Goal: Task Accomplishment & Management: Complete application form

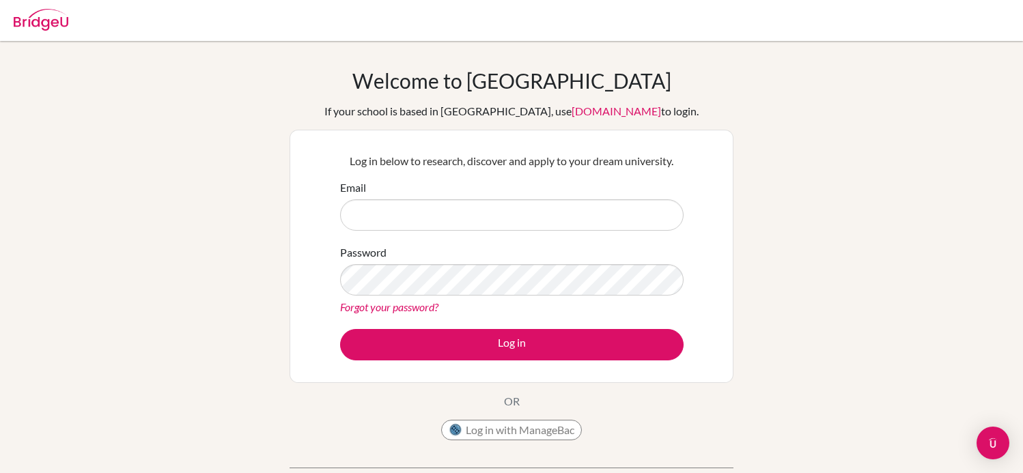
click at [484, 204] on input "Email" at bounding box center [512, 214] width 344 height 31
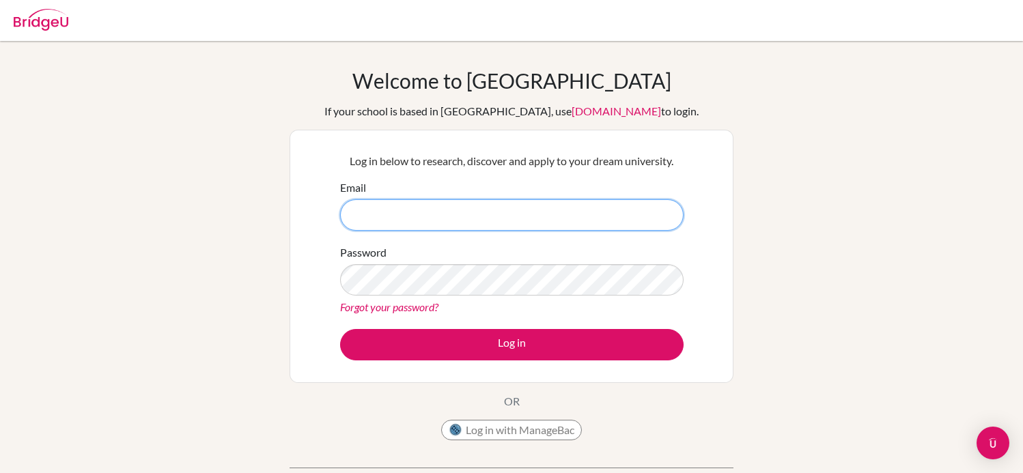
type input "[PERSON_NAME][EMAIL_ADDRESS][DOMAIN_NAME]"
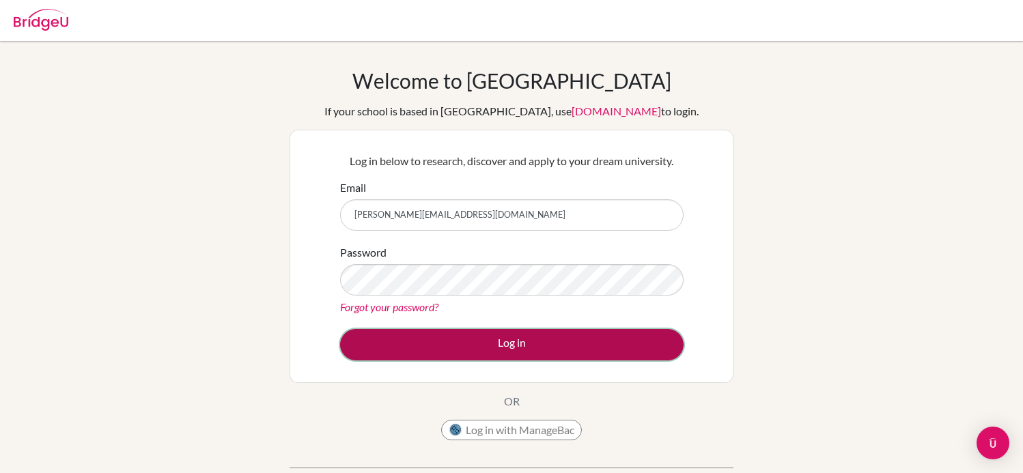
click at [493, 350] on button "Log in" at bounding box center [512, 344] width 344 height 31
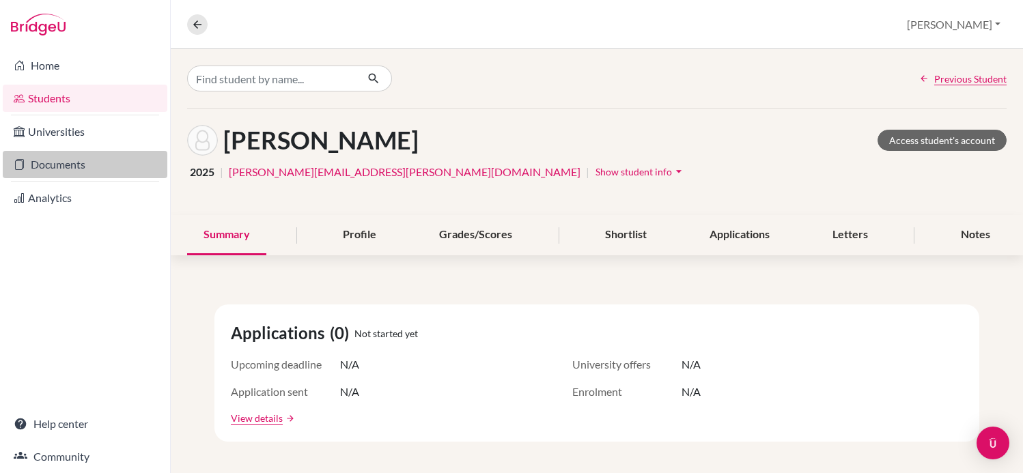
click at [83, 172] on link "Documents" at bounding box center [85, 164] width 165 height 27
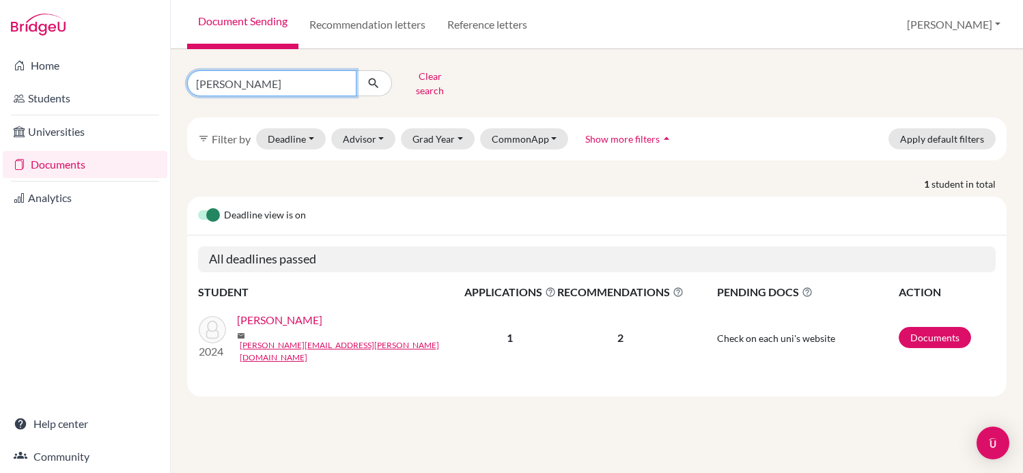
click at [270, 78] on input "rafaela natenzon" at bounding box center [271, 83] width 169 height 26
type input "michel"
click button "submit" at bounding box center [374, 83] width 36 height 26
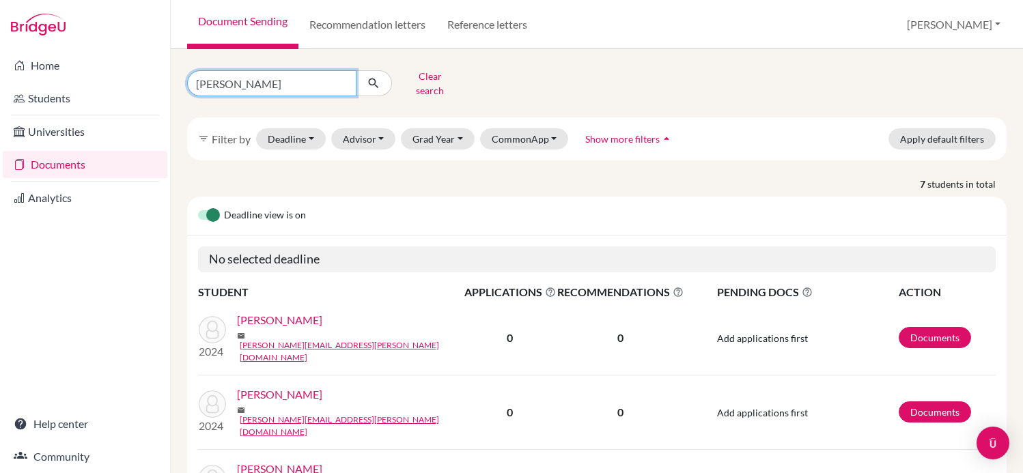
click at [303, 76] on input "michel" at bounding box center [271, 83] width 169 height 26
type input "kriger"
click button "submit" at bounding box center [374, 83] width 36 height 26
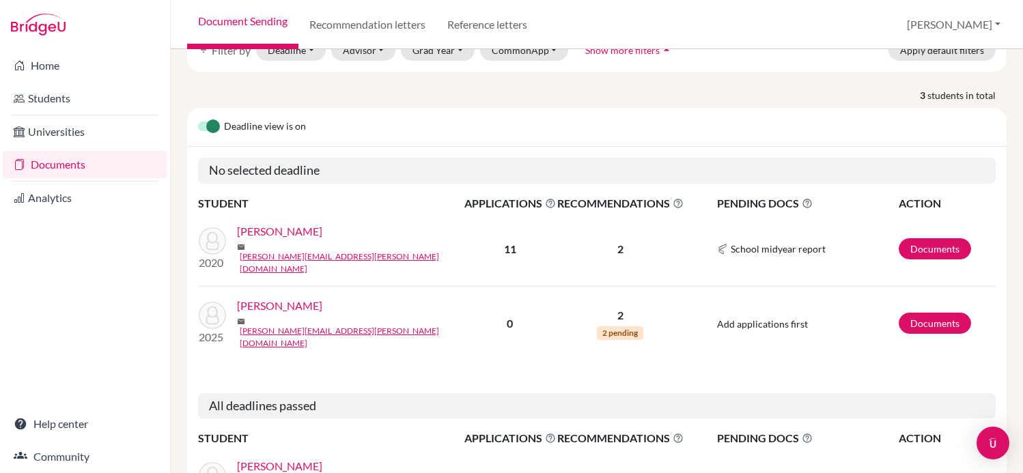
scroll to position [112, 0]
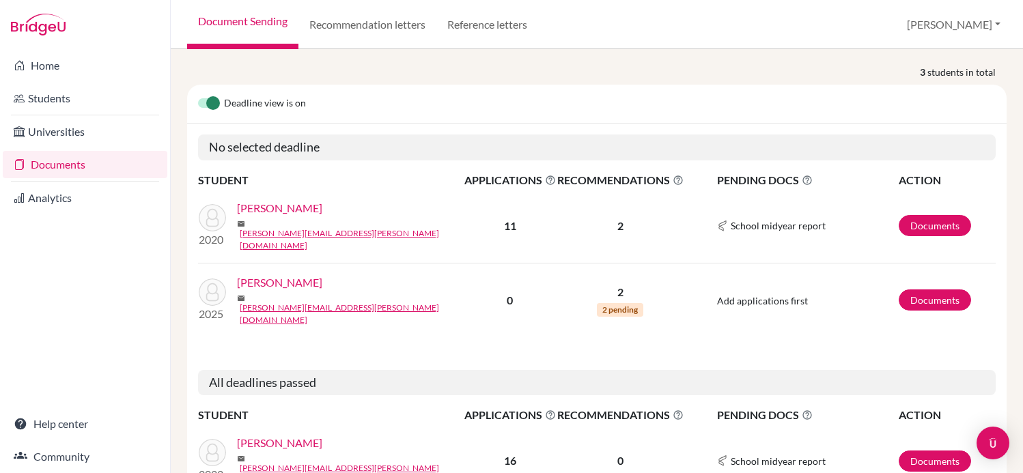
click at [266, 275] on link "[PERSON_NAME]" at bounding box center [279, 283] width 85 height 16
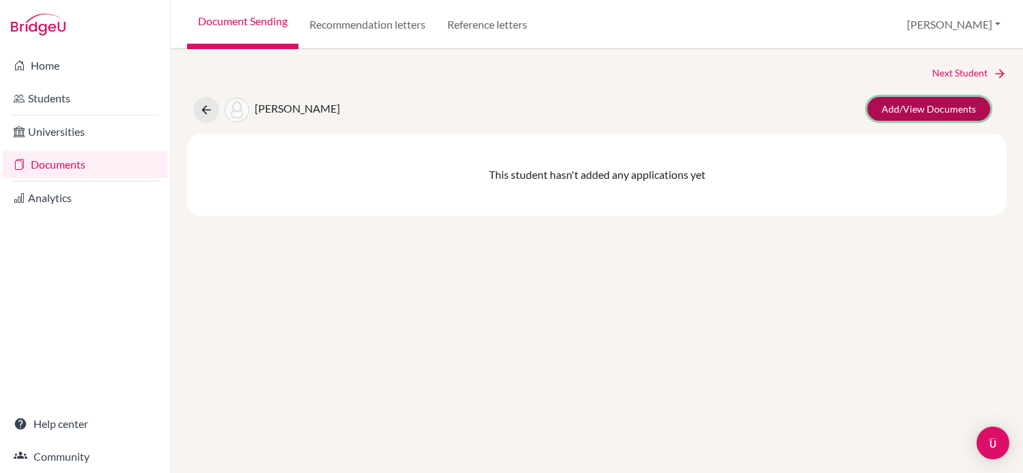
click at [935, 106] on link "Add/View Documents" at bounding box center [929, 109] width 123 height 24
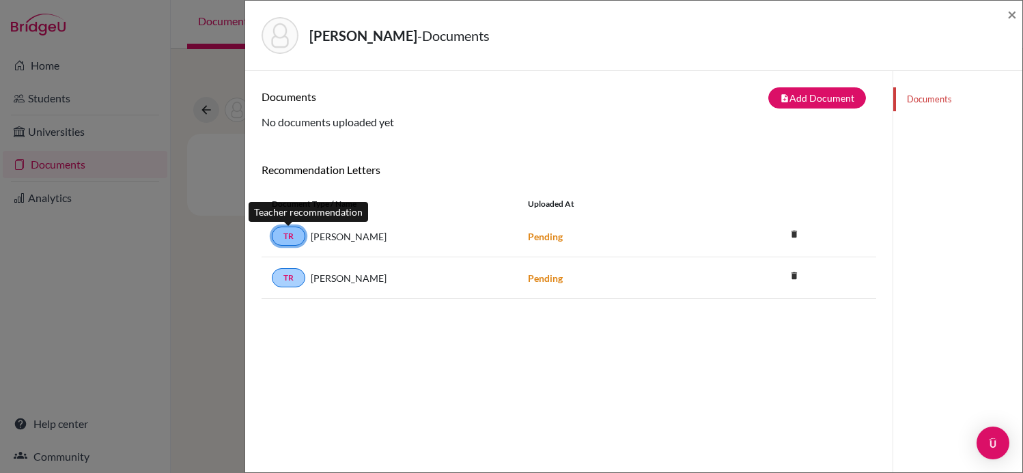
click at [292, 240] on link "TR" at bounding box center [288, 236] width 33 height 19
click at [1015, 11] on span "×" at bounding box center [1013, 14] width 10 height 20
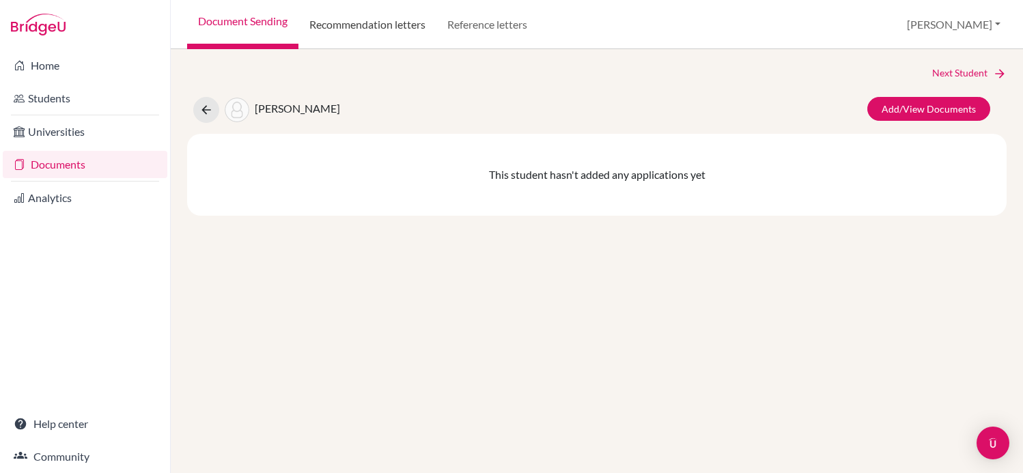
click at [370, 25] on link "Recommendation letters" at bounding box center [368, 24] width 138 height 49
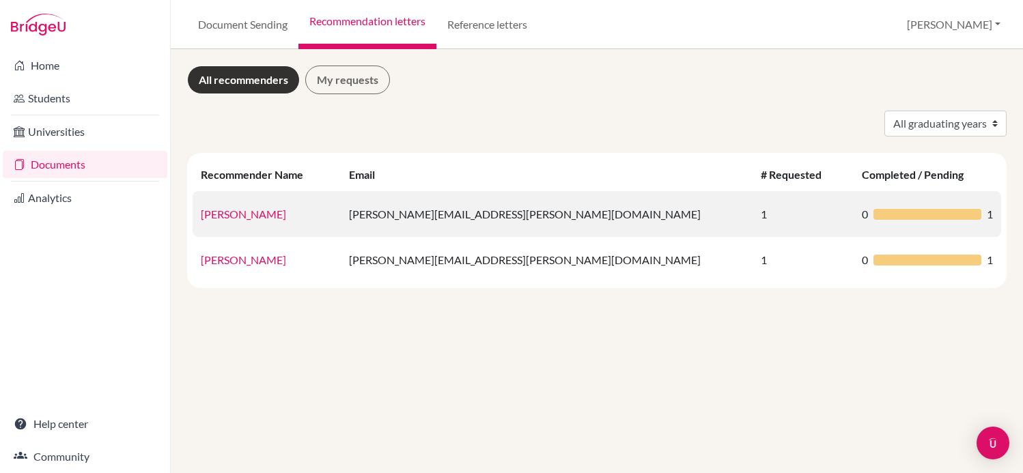
click at [921, 213] on div at bounding box center [928, 214] width 108 height 11
click at [236, 216] on link "juliana gil" at bounding box center [243, 214] width 85 height 13
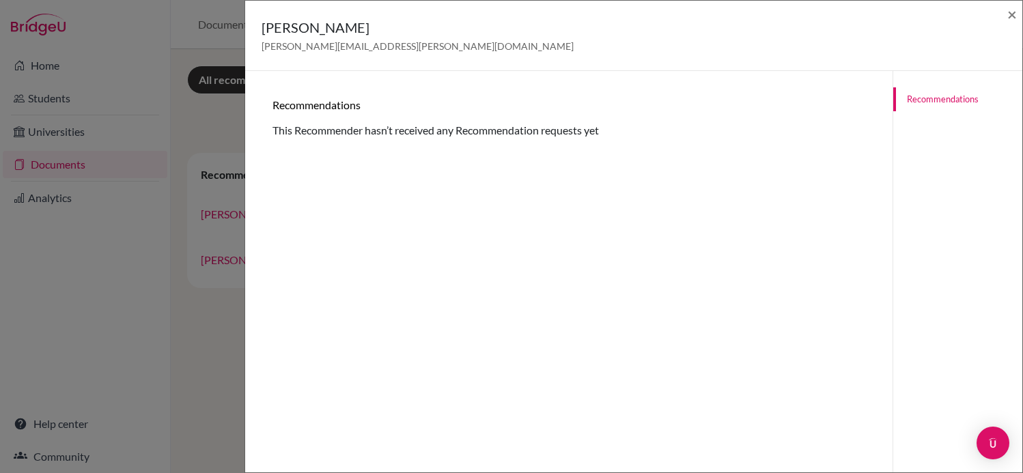
click at [569, 135] on div "Recommendations This Recommender hasn’t received any Recommendation requests yet" at bounding box center [569, 118] width 593 height 40
click at [940, 96] on link "Recommendations" at bounding box center [958, 99] width 129 height 24
click at [1017, 12] on div "juliana gil juliana.gil@beityaacov.com.br ×" at bounding box center [633, 36] width 777 height 70
click at [1004, 13] on div "juliana gil juliana.gil@beityaacov.com.br ×" at bounding box center [634, 35] width 767 height 59
click at [1017, 13] on div "juliana gil juliana.gil@beityaacov.com.br ×" at bounding box center [633, 36] width 777 height 70
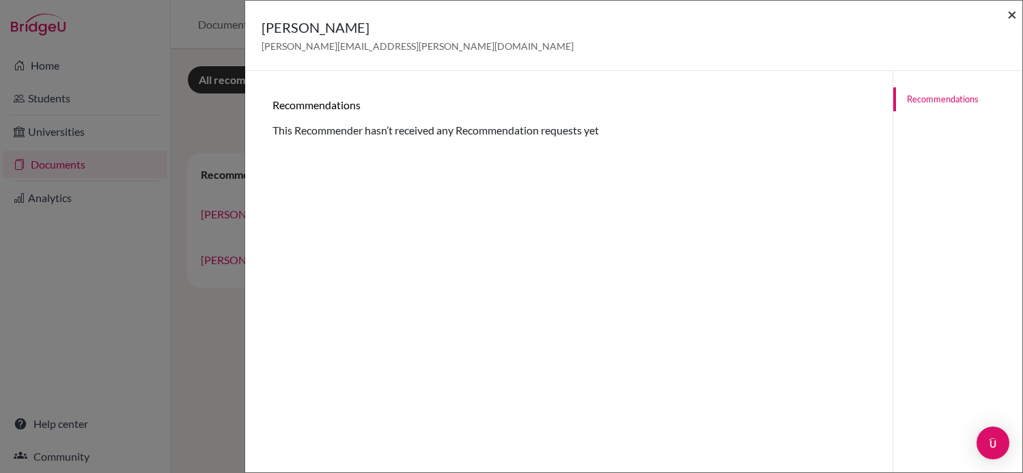
click at [1012, 14] on span "×" at bounding box center [1013, 14] width 10 height 20
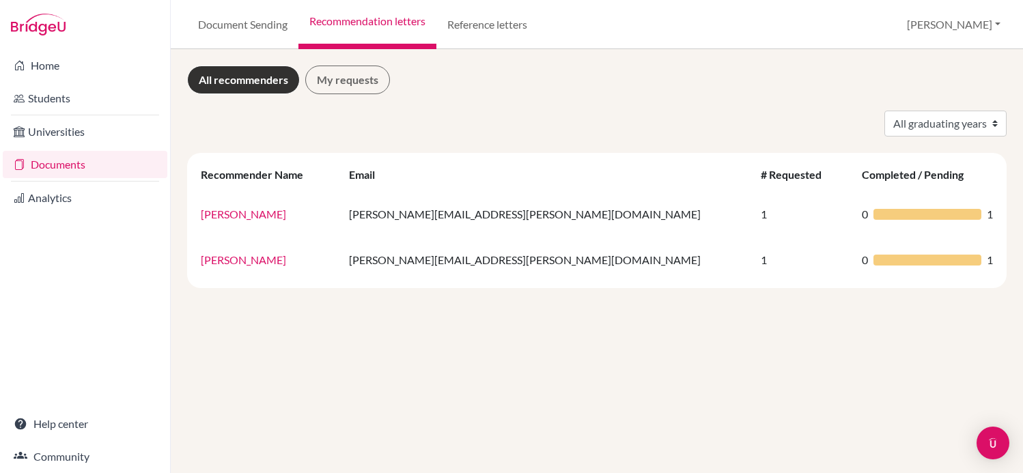
click at [58, 170] on link "Documents" at bounding box center [85, 164] width 165 height 27
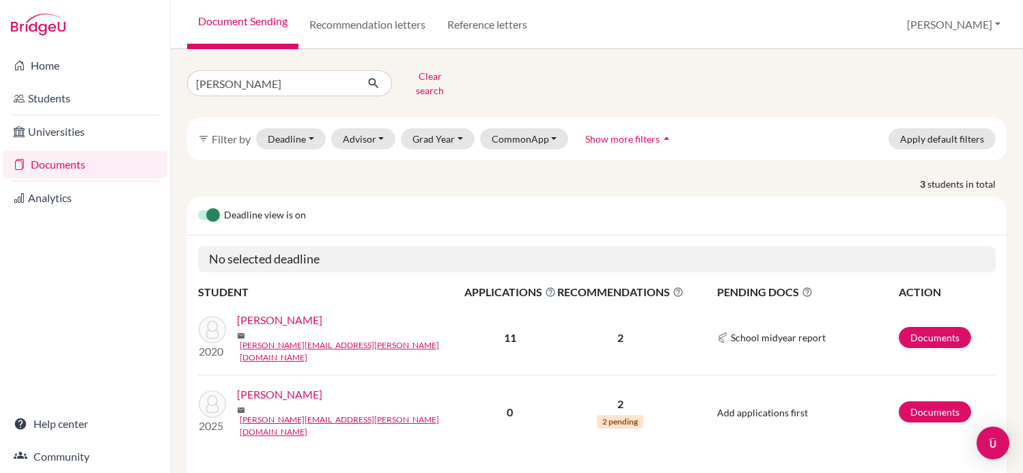
click at [273, 387] on link "[PERSON_NAME]" at bounding box center [279, 395] width 85 height 16
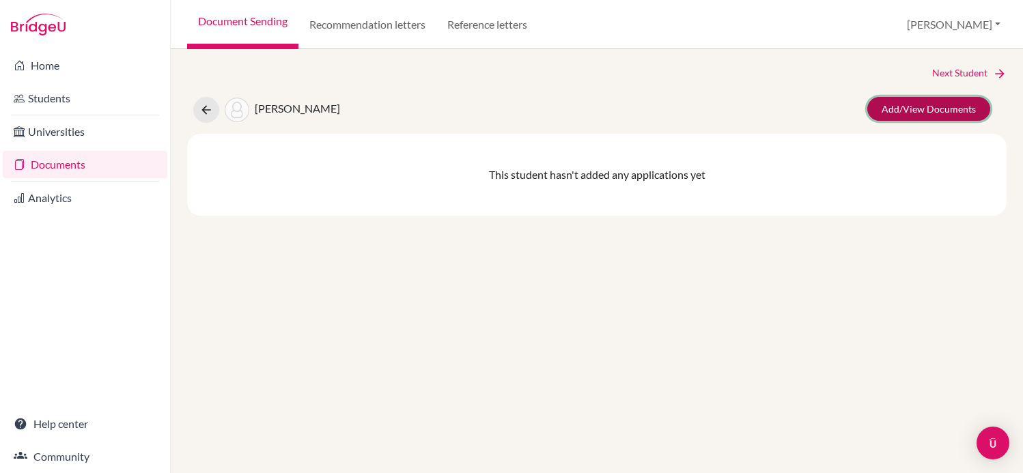
click at [949, 111] on link "Add/View Documents" at bounding box center [929, 109] width 123 height 24
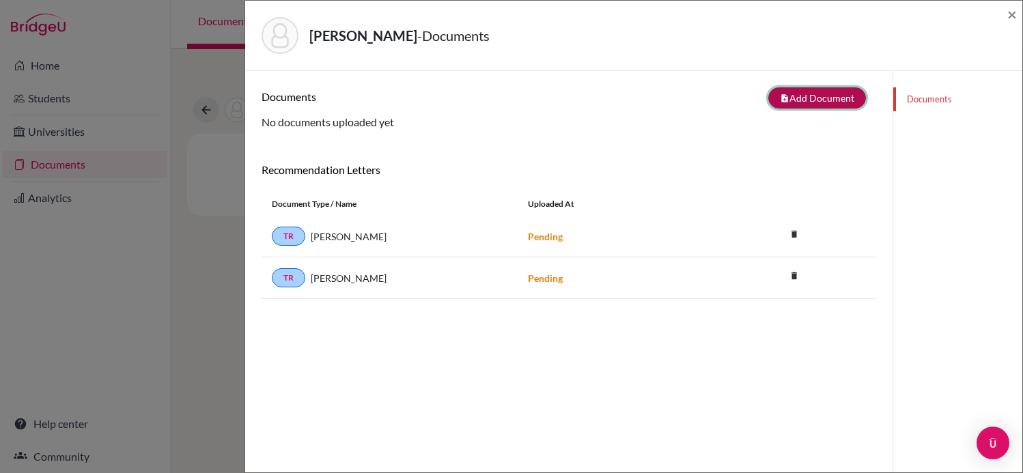
click at [809, 96] on button "note_add Add Document" at bounding box center [818, 97] width 98 height 21
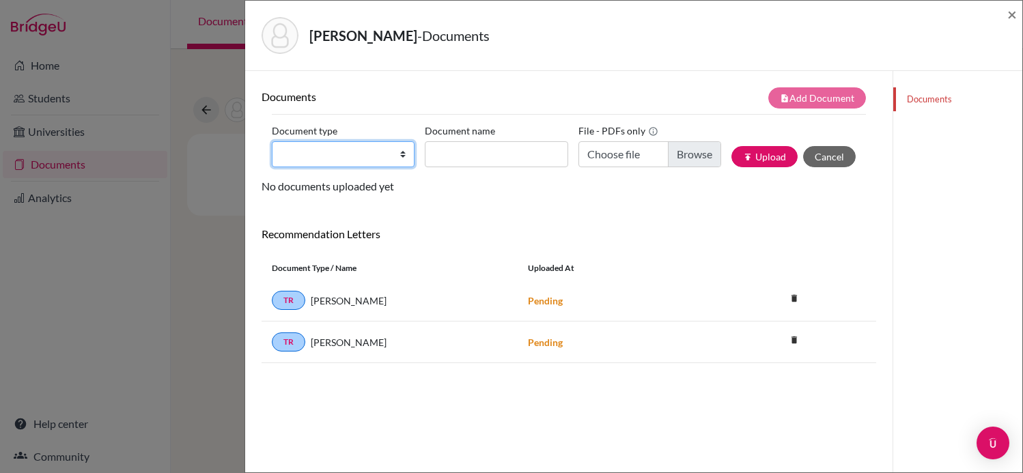
click at [327, 156] on select "Change explanation for Common App reports Counselor recommendation Internationa…" at bounding box center [343, 154] width 143 height 26
select select "5"
click at [272, 141] on select "Change explanation for Common App reports Counselor recommendation Internationa…" at bounding box center [343, 154] width 143 height 26
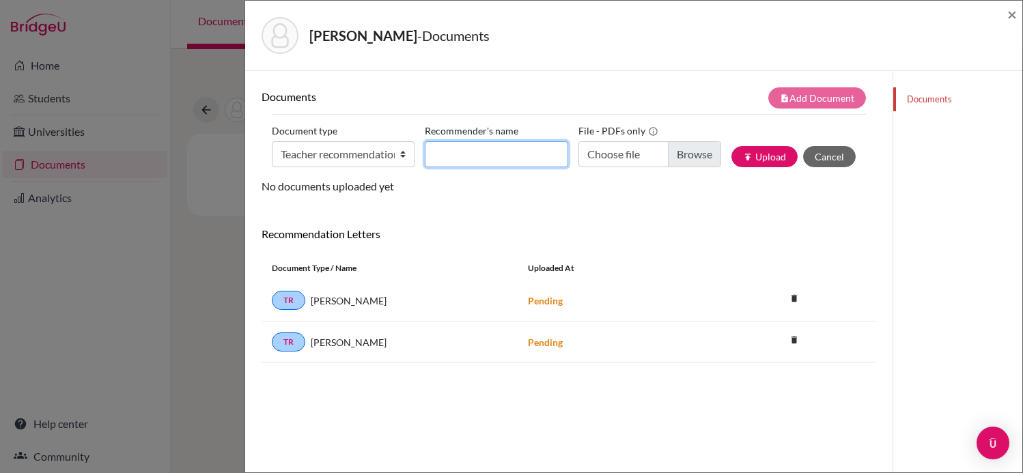
click at [525, 164] on input "Recommender's name" at bounding box center [496, 154] width 143 height 26
type input "Juliana"
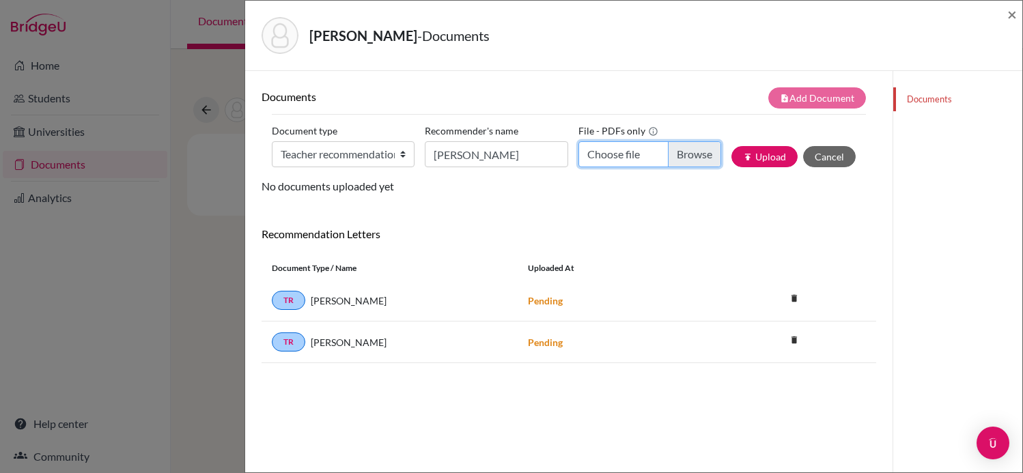
click at [664, 158] on input "Choose file" at bounding box center [650, 154] width 143 height 26
type input "C:\fakepath\StrengthsProfile-Evan-Rush.pdf"
click at [762, 161] on button "publish Upload" at bounding box center [765, 156] width 66 height 21
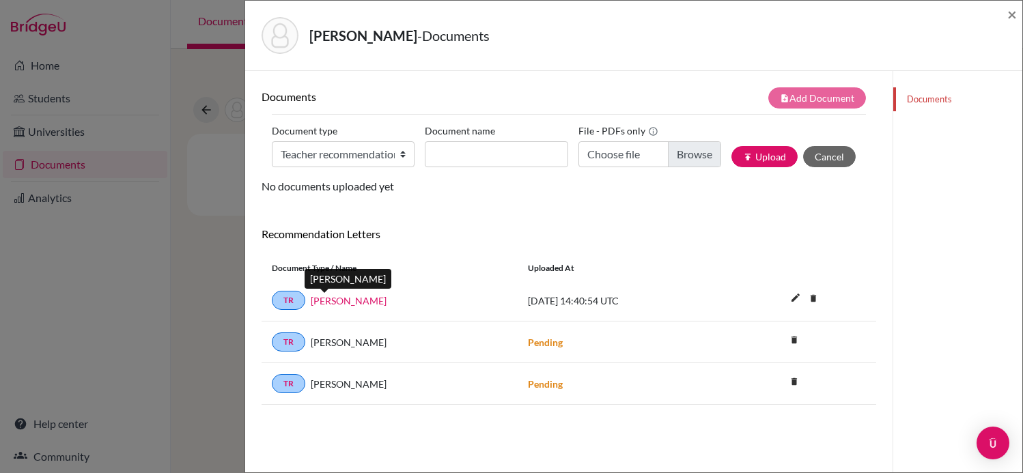
click at [326, 299] on link "Juliana" at bounding box center [349, 301] width 76 height 14
click at [999, 15] on div "Kriger, Michel - Documents ×" at bounding box center [634, 35] width 767 height 59
click at [1002, 15] on div "Kriger, Michel - Documents ×" at bounding box center [634, 35] width 767 height 59
click at [1009, 14] on span "×" at bounding box center [1013, 14] width 10 height 20
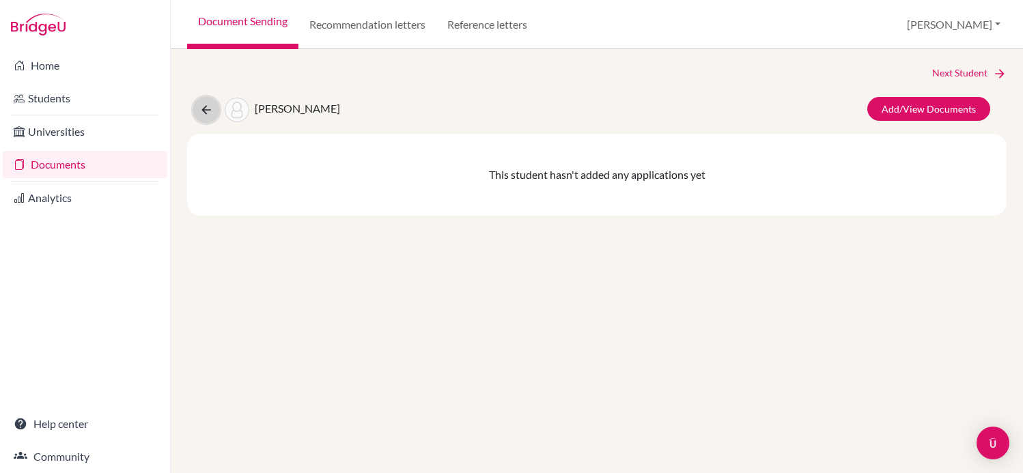
click at [203, 115] on icon at bounding box center [206, 110] width 14 height 14
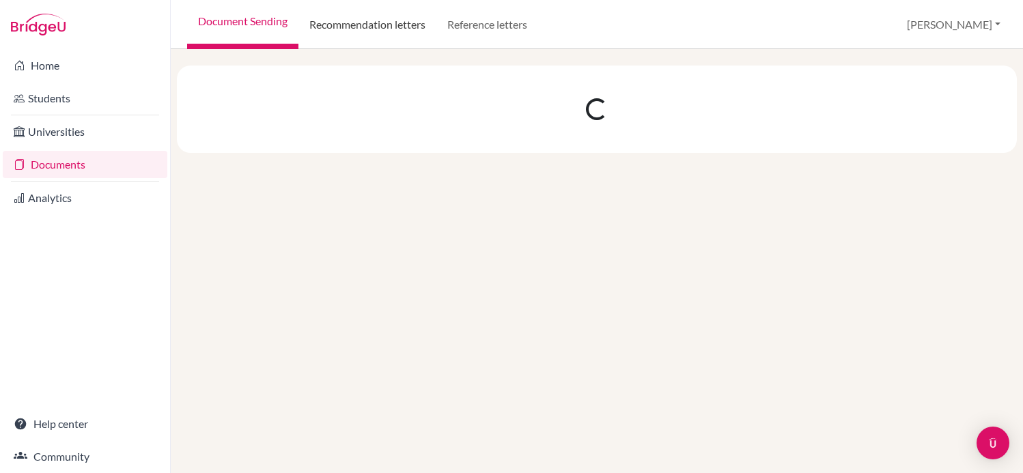
click at [383, 40] on link "Recommendation letters" at bounding box center [368, 24] width 138 height 49
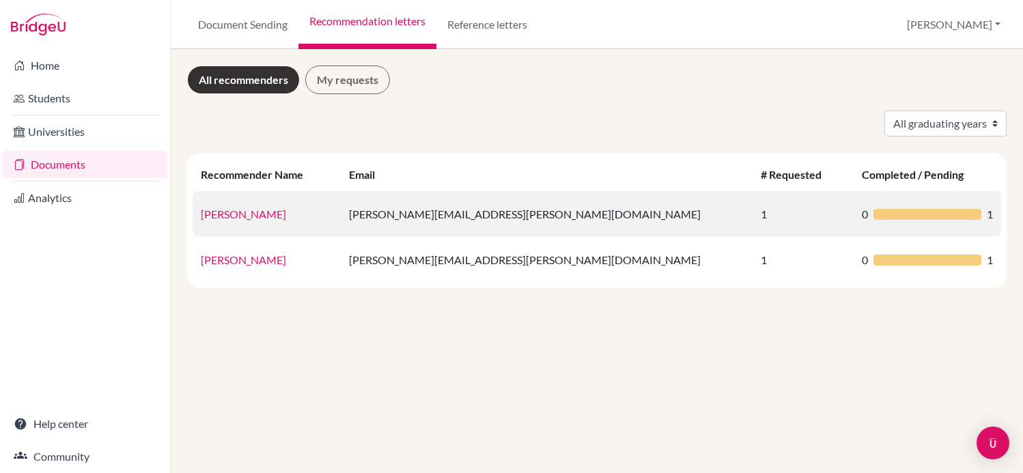
click at [948, 214] on div at bounding box center [928, 214] width 108 height 11
click at [223, 214] on link "juliana gil" at bounding box center [243, 214] width 85 height 13
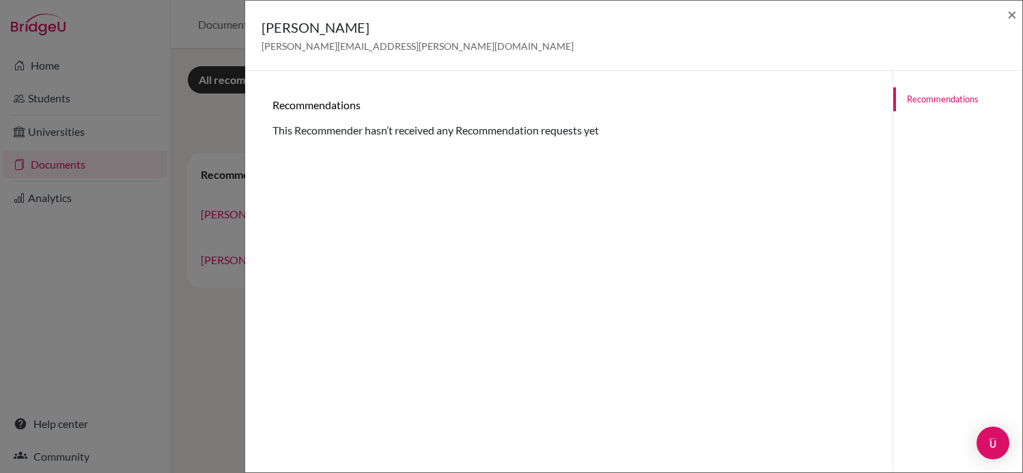
click at [954, 102] on link "Recommendations" at bounding box center [958, 99] width 129 height 24
click at [1015, 11] on span "×" at bounding box center [1013, 14] width 10 height 20
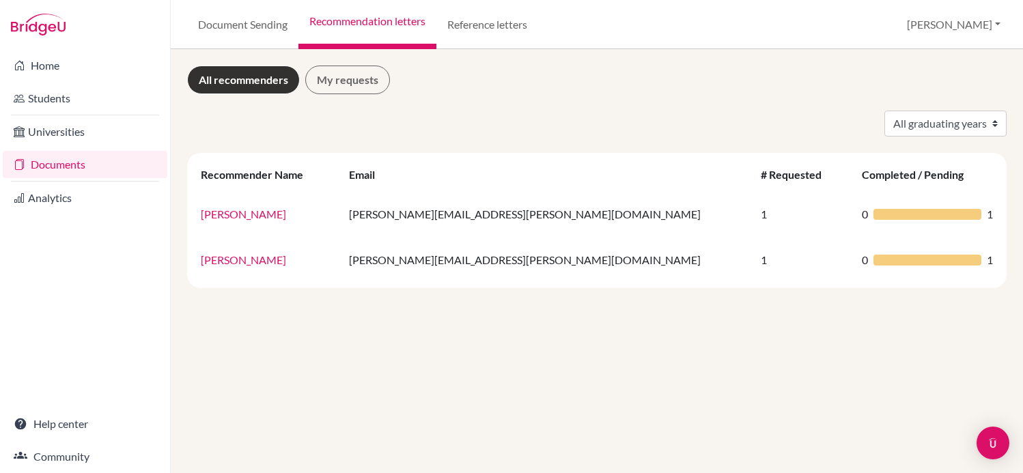
click at [253, 90] on link "All recommenders" at bounding box center [243, 80] width 113 height 29
click at [354, 74] on link "My requests" at bounding box center [347, 80] width 85 height 29
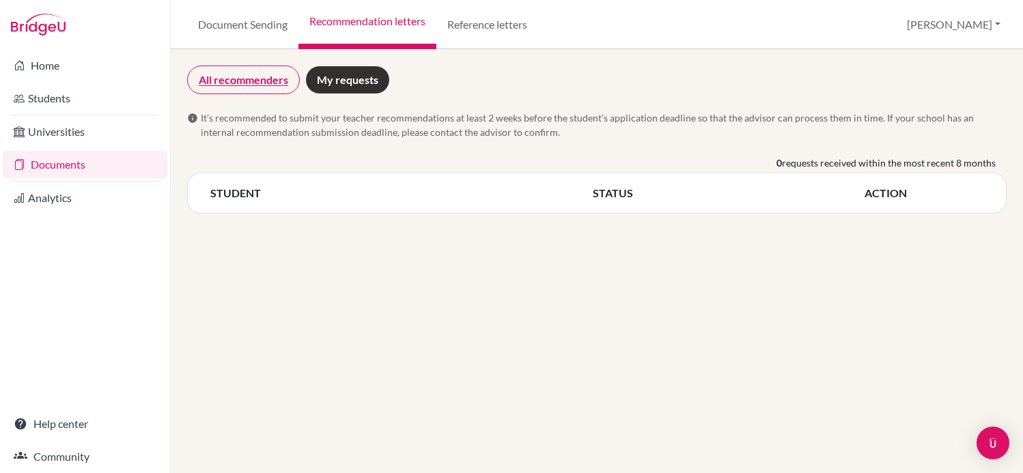
click at [245, 83] on link "All recommenders" at bounding box center [243, 80] width 113 height 29
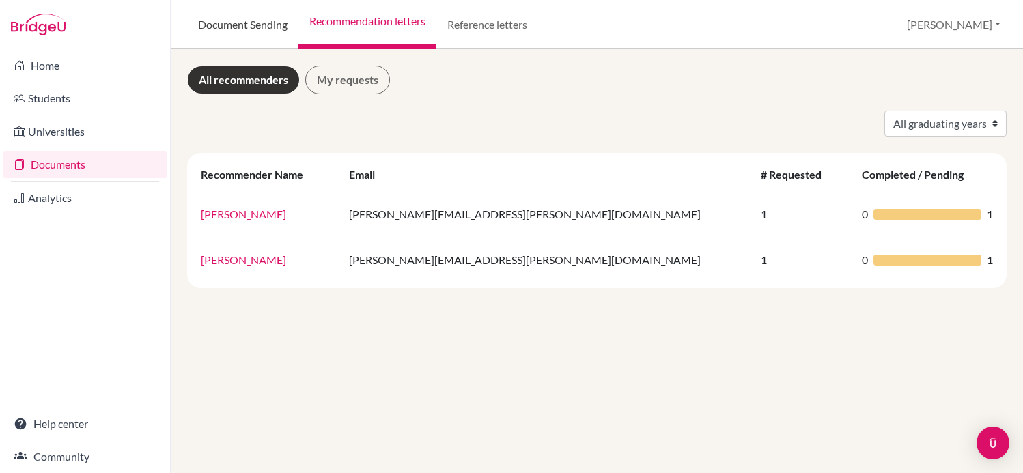
click at [225, 27] on link "Document Sending" at bounding box center [242, 24] width 111 height 49
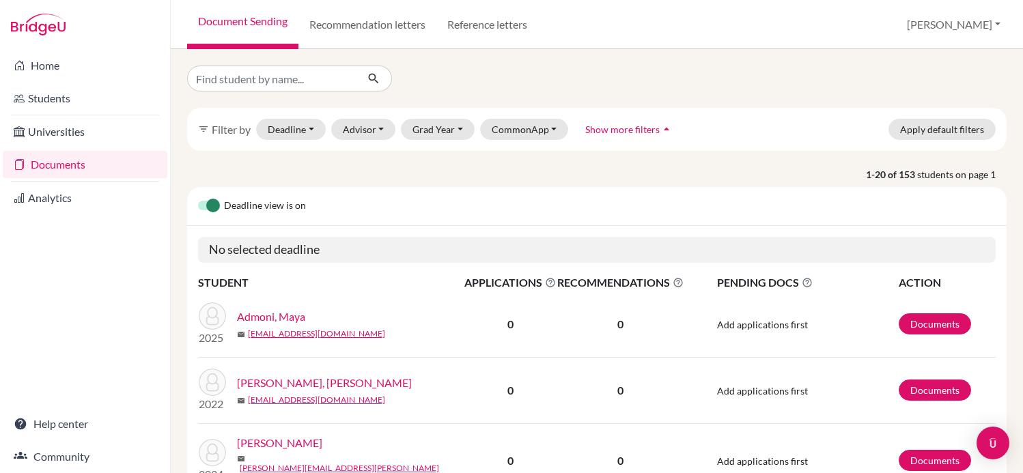
click at [331, 84] on input "Find student by name..." at bounding box center [271, 79] width 169 height 26
type input "kriger"
click button "submit" at bounding box center [374, 79] width 36 height 26
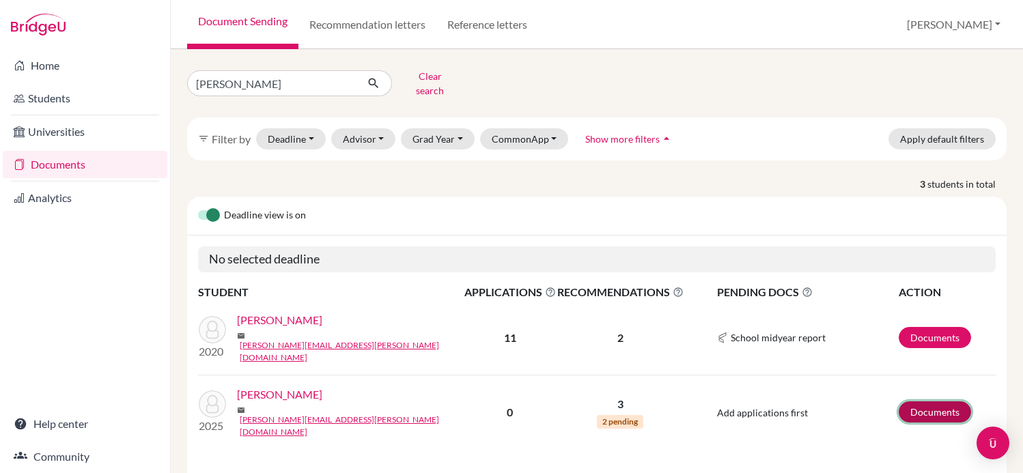
click at [957, 402] on link "Documents" at bounding box center [935, 412] width 72 height 21
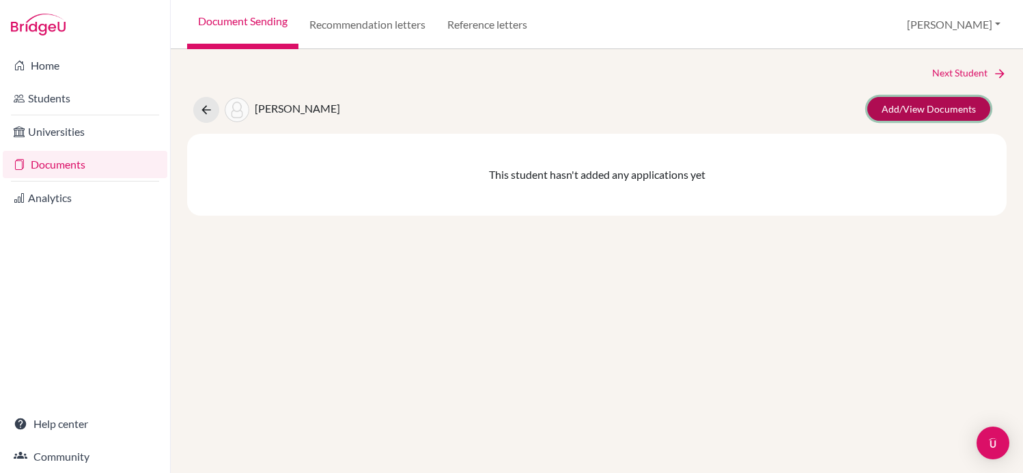
click at [931, 109] on link "Add/View Documents" at bounding box center [929, 109] width 123 height 24
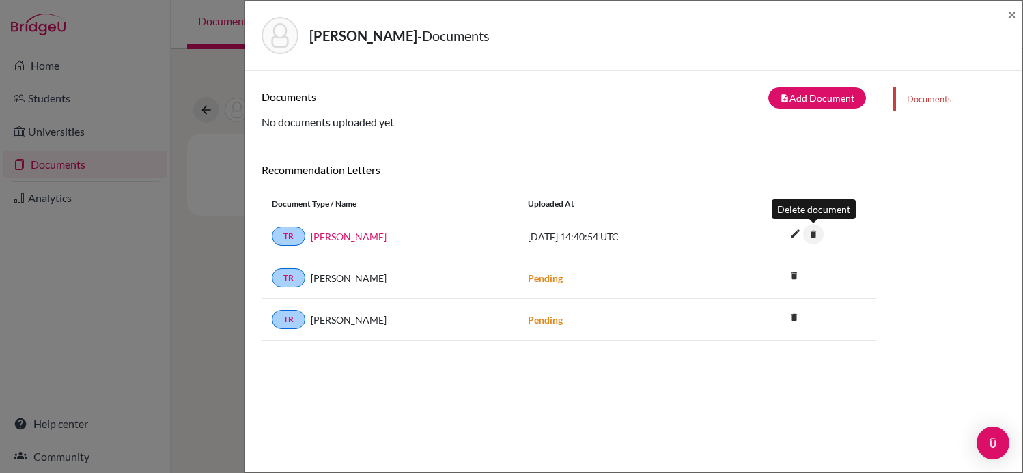
click at [820, 233] on icon "delete" at bounding box center [813, 234] width 20 height 20
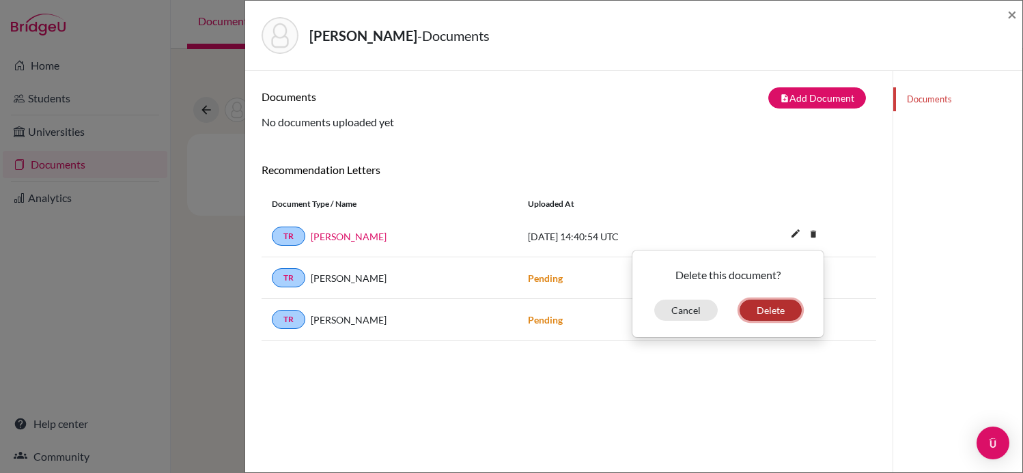
click at [781, 310] on button "Delete" at bounding box center [771, 310] width 62 height 21
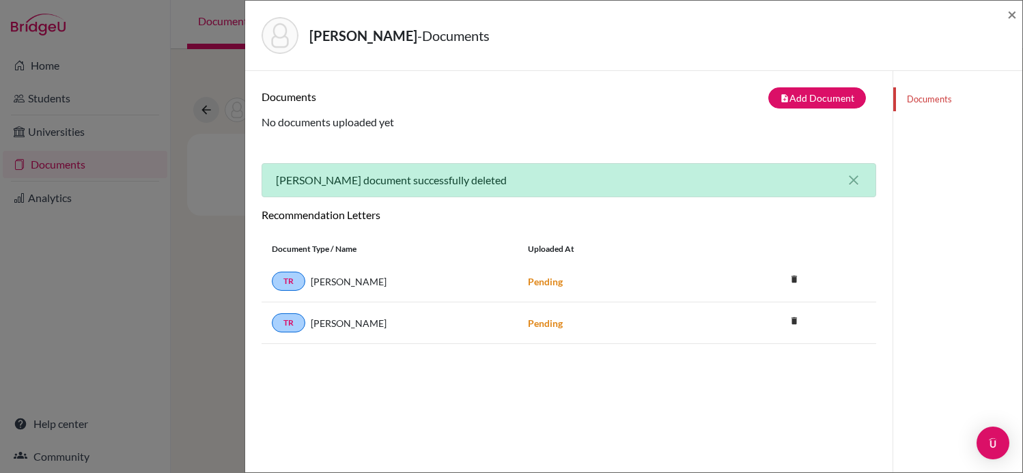
click at [1016, 24] on div "×" at bounding box center [1013, 35] width 10 height 59
click at [1009, 12] on span "×" at bounding box center [1013, 14] width 10 height 20
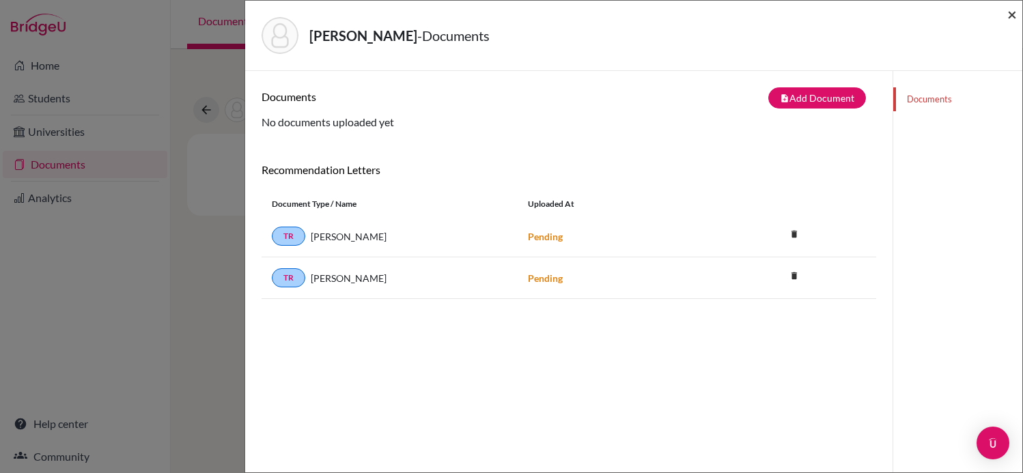
click at [1012, 12] on span "×" at bounding box center [1013, 14] width 10 height 20
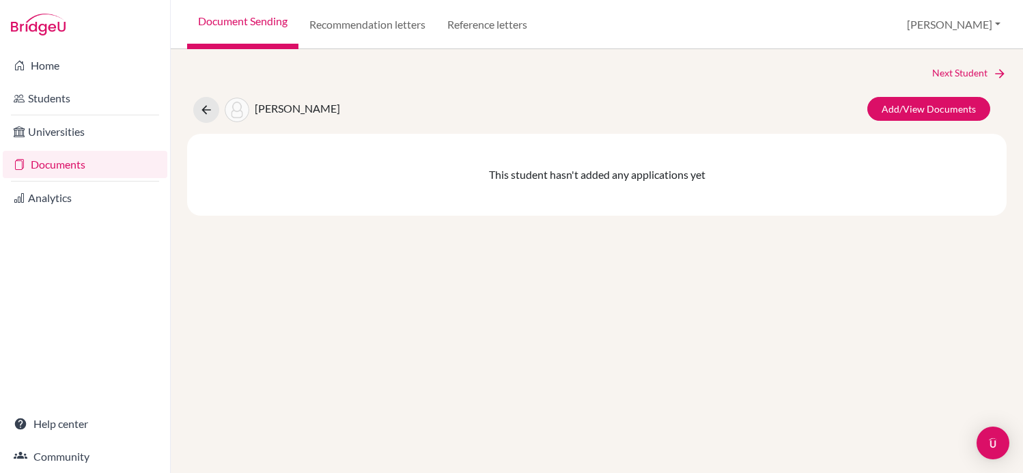
click at [283, 108] on span "Kriger, Michel" at bounding box center [297, 108] width 85 height 13
click at [328, 111] on div "Kriger, Michel Add/View Documents" at bounding box center [597, 110] width 840 height 26
click at [297, 109] on span "Kriger, Michel" at bounding box center [297, 108] width 85 height 13
click at [312, 110] on span "Kriger, Michel" at bounding box center [297, 108] width 85 height 13
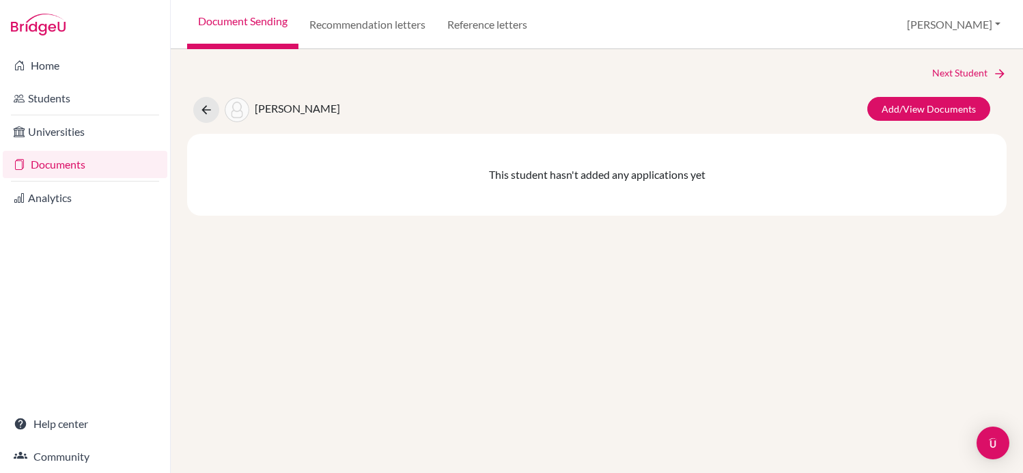
click at [312, 110] on span "Kriger, Michel" at bounding box center [297, 108] width 85 height 13
click at [314, 111] on span "Kriger, Michel" at bounding box center [297, 108] width 85 height 13
click at [298, 115] on div "Kriger, Michel" at bounding box center [266, 110] width 147 height 26
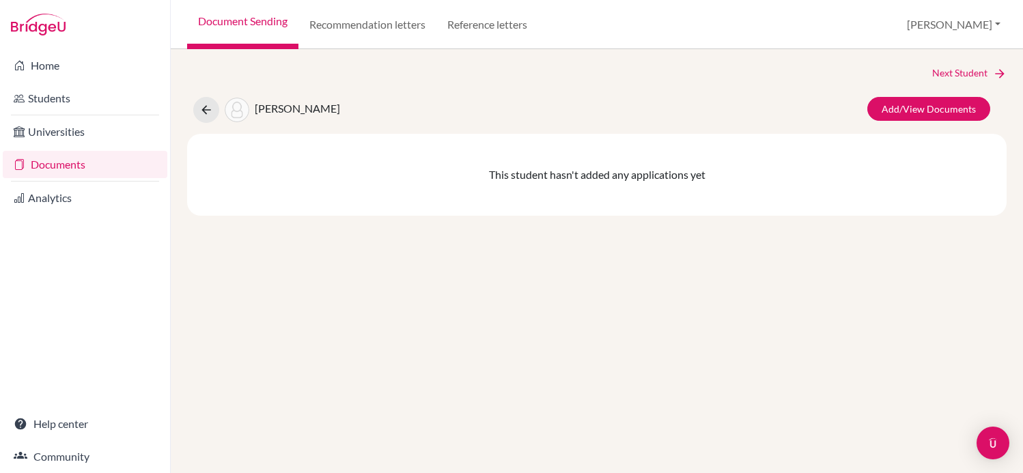
click at [59, 150] on li "Documents" at bounding box center [85, 164] width 170 height 33
click at [57, 171] on link "Documents" at bounding box center [85, 164] width 165 height 27
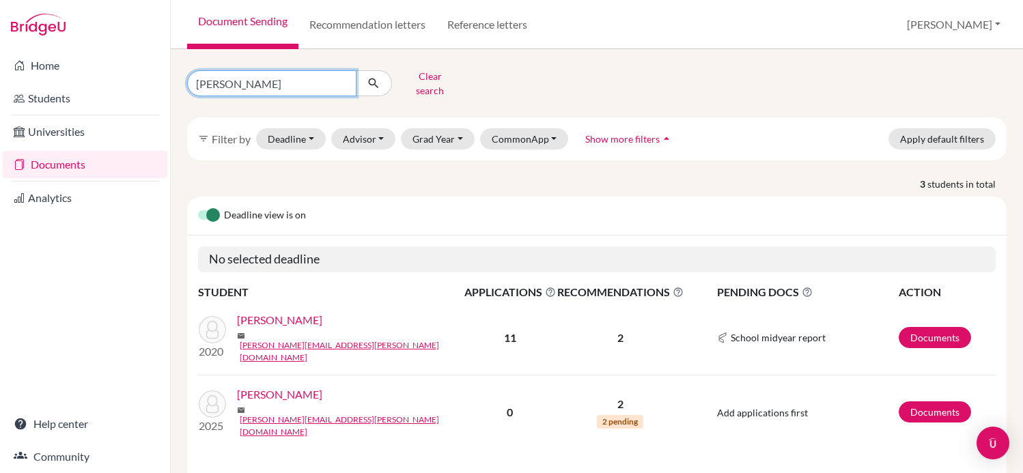
click at [260, 78] on input "kriger" at bounding box center [271, 83] width 169 height 26
type input "rafaela natenzon"
click button "submit" at bounding box center [374, 83] width 36 height 26
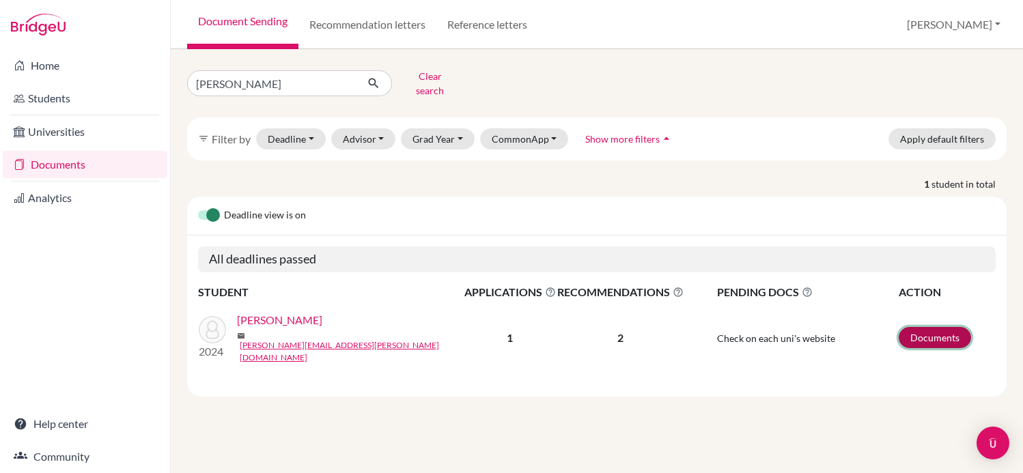
click at [928, 327] on link "Documents" at bounding box center [935, 337] width 72 height 21
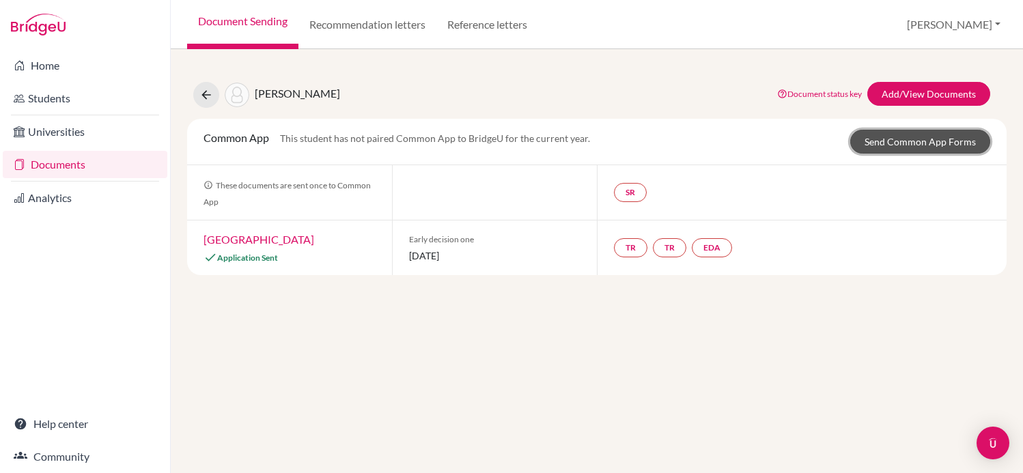
click at [918, 146] on link "Send Common App Forms" at bounding box center [921, 142] width 140 height 24
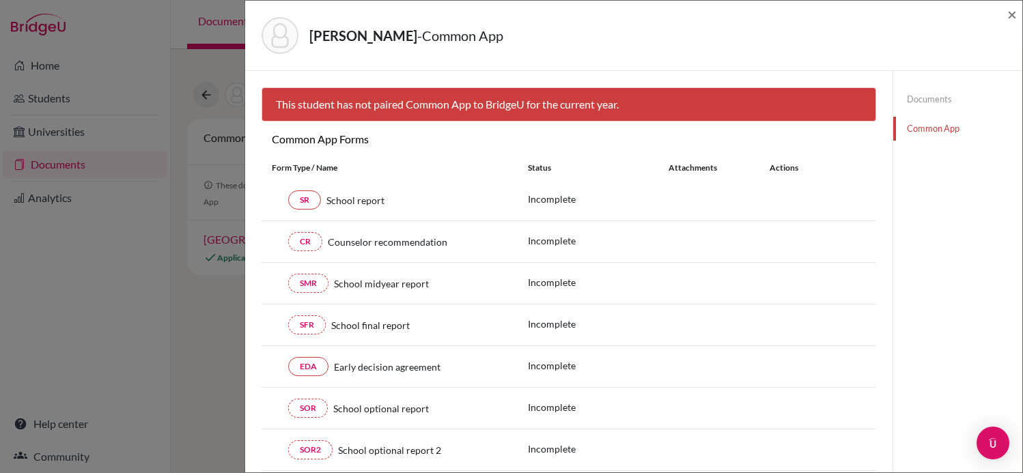
click at [195, 202] on div "[PERSON_NAME] - Common App × × This student has not paired Common App to Bridge…" at bounding box center [511, 236] width 1023 height 473
click at [1018, 14] on div "[PERSON_NAME] - Common App ×" at bounding box center [633, 36] width 777 height 70
click at [1008, 10] on span "×" at bounding box center [1013, 14] width 10 height 20
click at [1017, 15] on span "×" at bounding box center [1013, 14] width 10 height 20
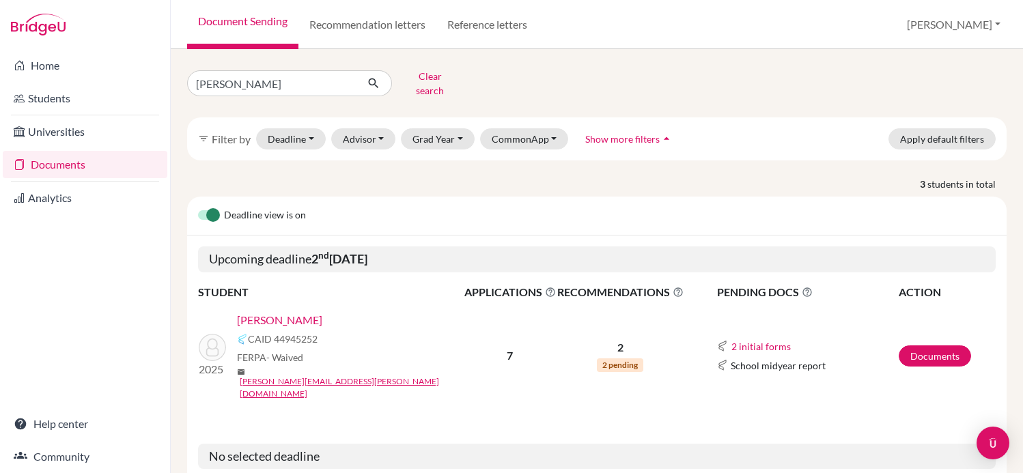
click at [306, 95] on div "[PERSON_NAME] Clear search filter_list Filter by Deadline - Select a date range…" at bounding box center [597, 410] width 820 height 689
click at [279, 312] on link "[PERSON_NAME]" at bounding box center [279, 320] width 85 height 16
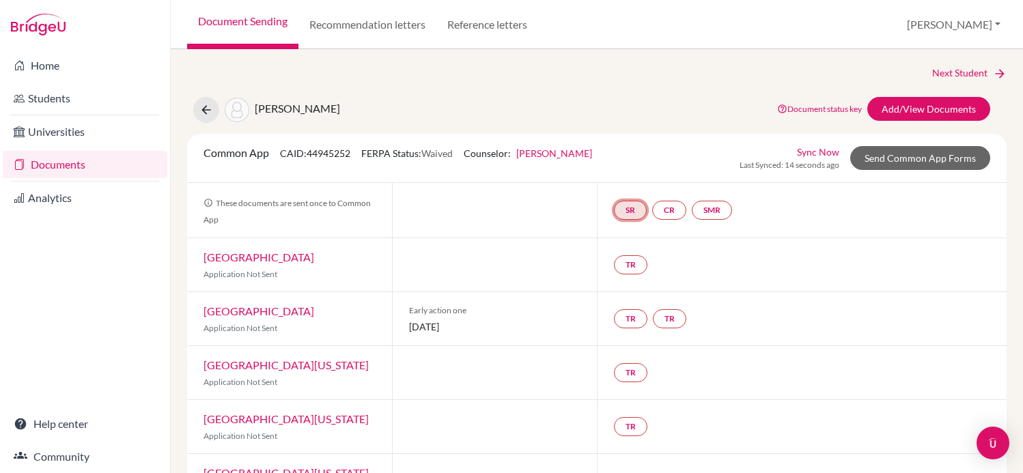
click at [692, 211] on link "SR" at bounding box center [712, 210] width 40 height 19
click at [643, 168] on link "School report" at bounding box center [630, 169] width 58 height 12
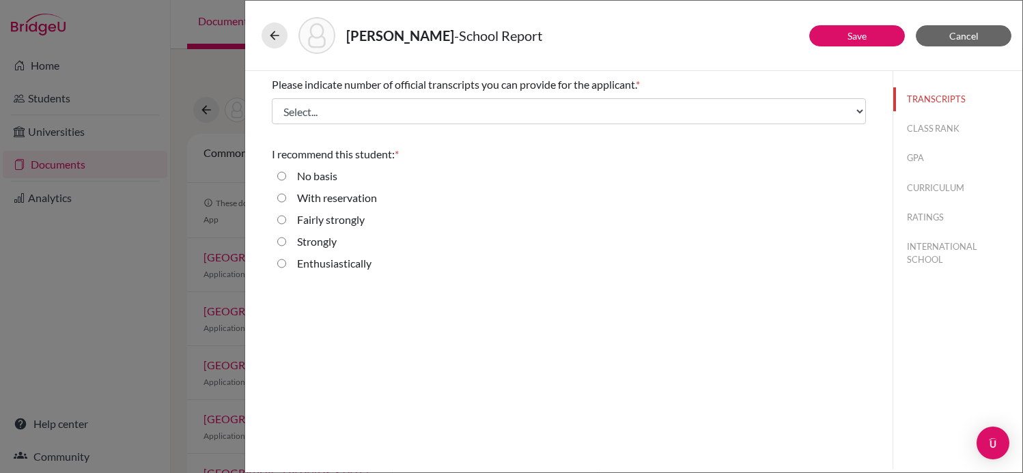
click at [279, 267] on input "Enthusiastically" at bounding box center [281, 264] width 9 height 16
radio input "true"
click at [374, 129] on div "Please indicate number of official transcripts you can provide for the applican…" at bounding box center [569, 177] width 594 height 212
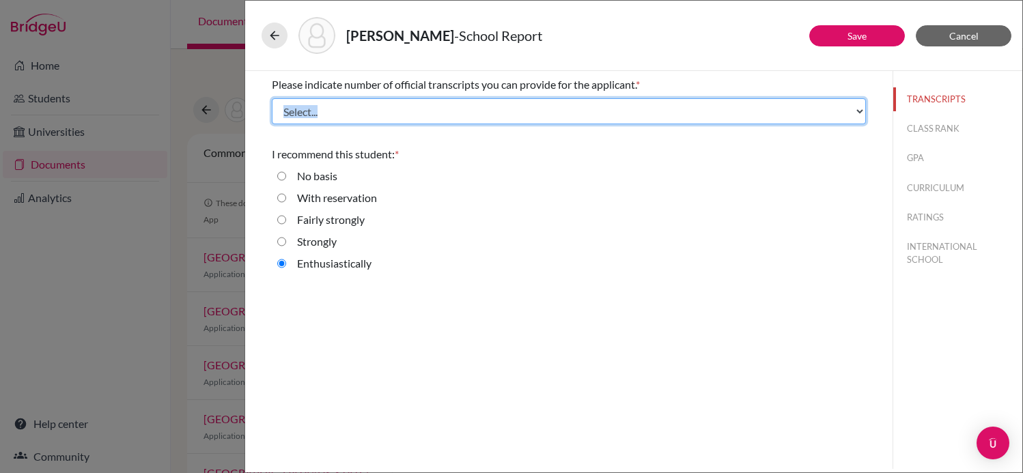
click at [387, 110] on select "Select... 1 2 3 4" at bounding box center [569, 111] width 594 height 26
click at [272, 98] on select "Select... 1 2 3 4" at bounding box center [569, 111] width 594 height 26
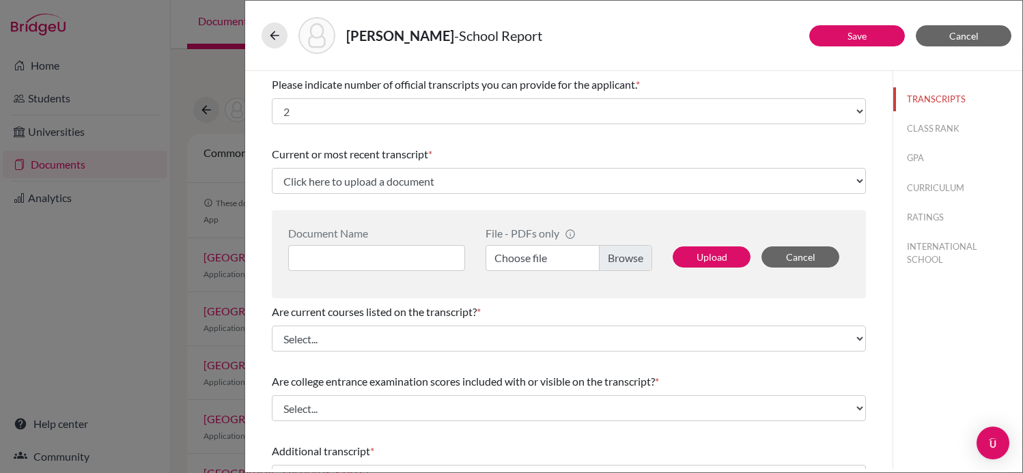
click at [385, 273] on div "Document Name File - PDFs only info CommonApp has file size limit of 2MB per fi…" at bounding box center [569, 254] width 594 height 88
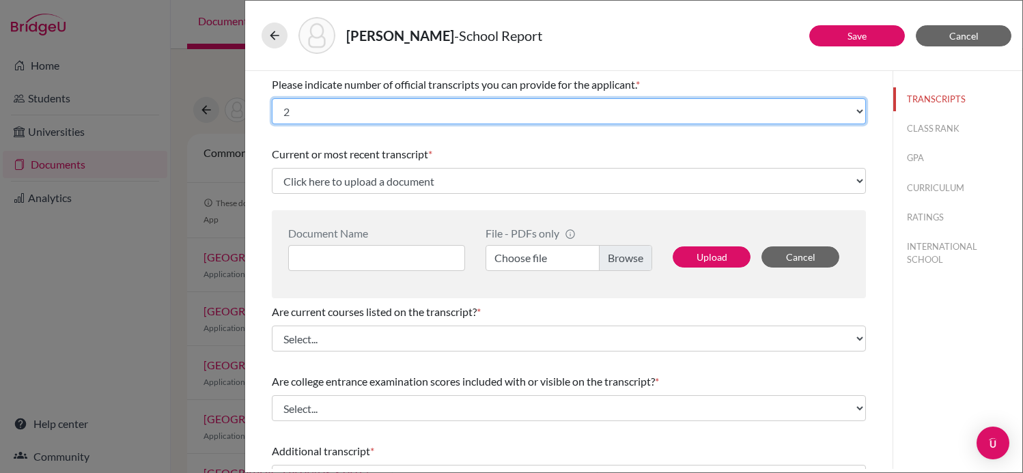
click at [344, 114] on select "Select... 1 2 3 4" at bounding box center [569, 111] width 594 height 26
select select "1"
click at [272, 98] on select "Select... 1 2 3 4" at bounding box center [569, 111] width 594 height 26
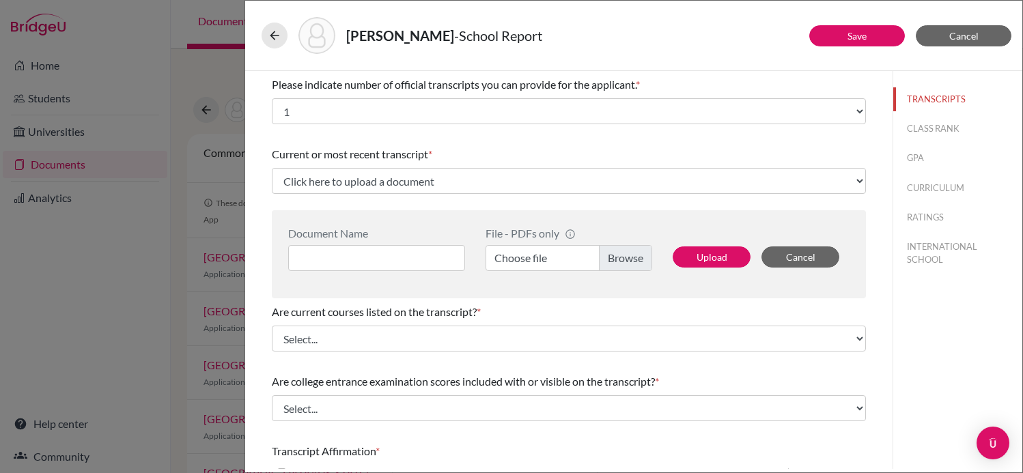
click at [545, 126] on div "Please indicate number of official transcripts you can provide for the applican…" at bounding box center [569, 100] width 594 height 59
click at [493, 165] on div "Current or most recent transcript * Click here to upload a document Upload New …" at bounding box center [569, 170] width 594 height 59
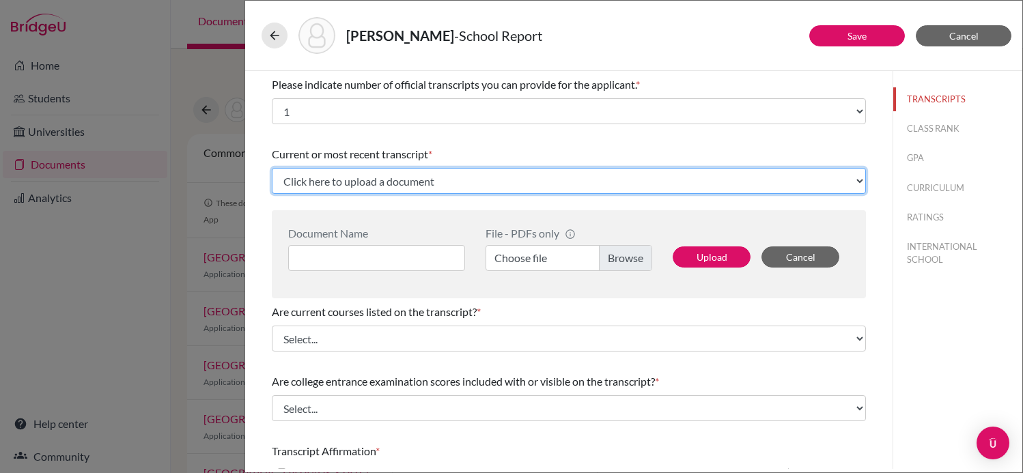
click at [474, 179] on select "Click here to upload a document Upload New File" at bounding box center [569, 181] width 594 height 26
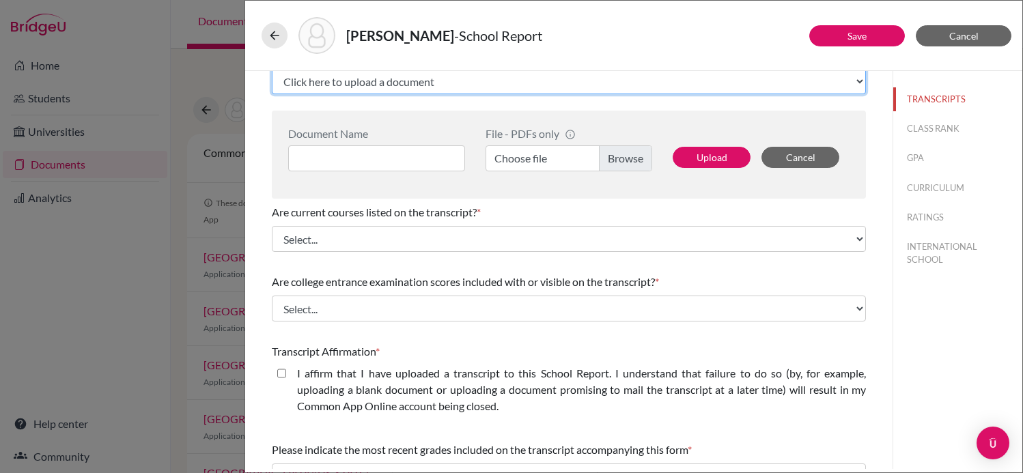
scroll to position [98, 0]
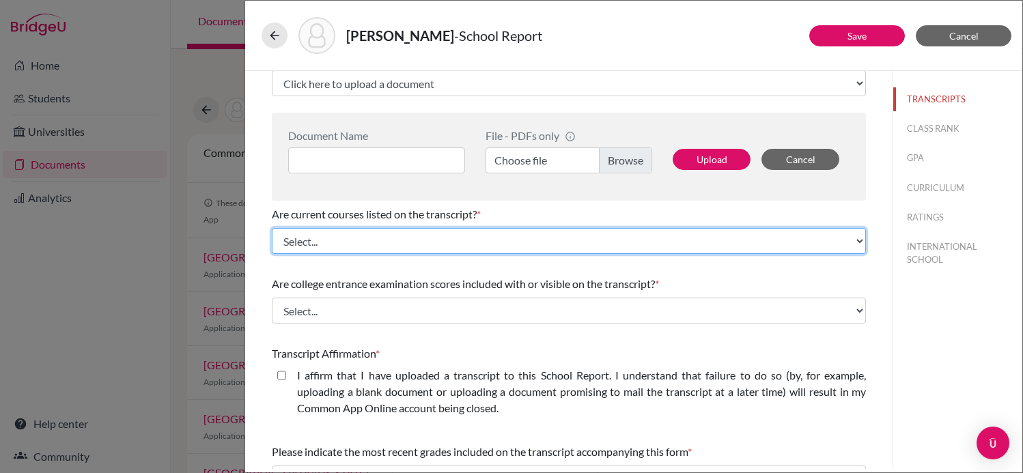
click at [400, 245] on select "Select... Yes No" at bounding box center [569, 241] width 594 height 26
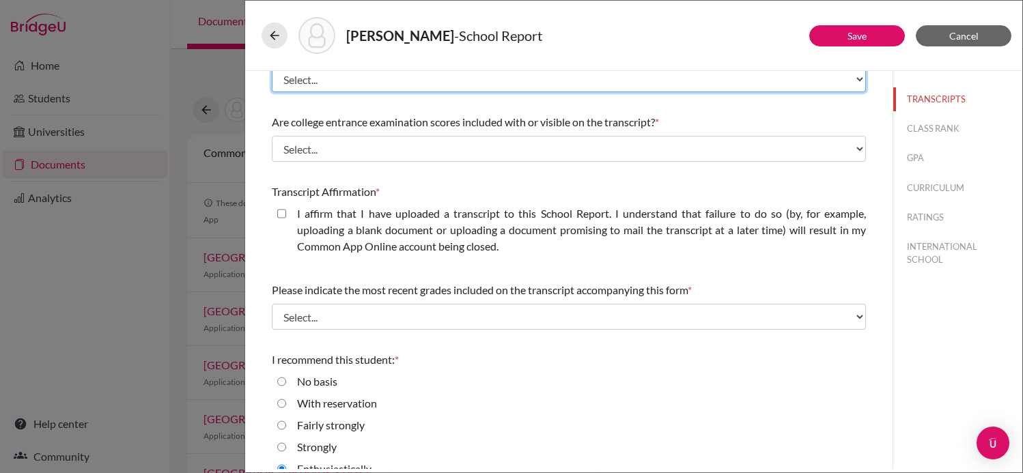
scroll to position [279, 0]
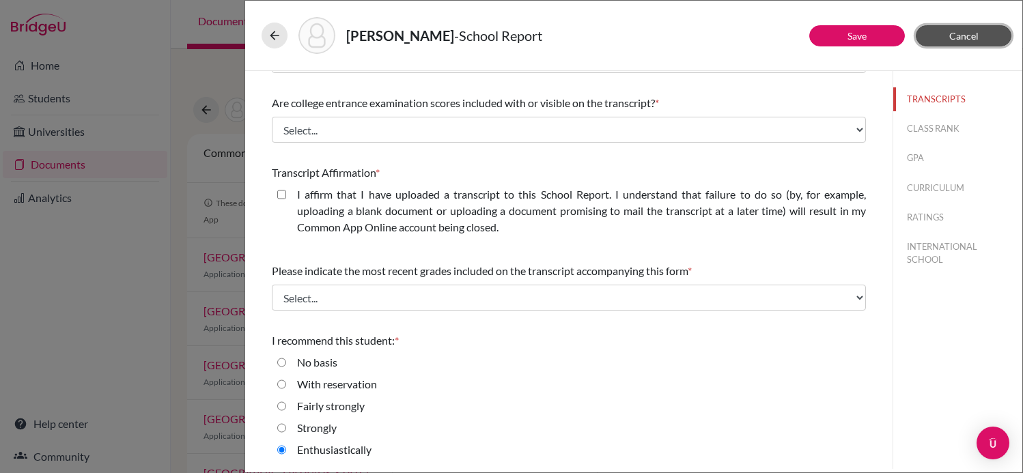
click at [975, 41] on span "Cancel" at bounding box center [964, 36] width 29 height 12
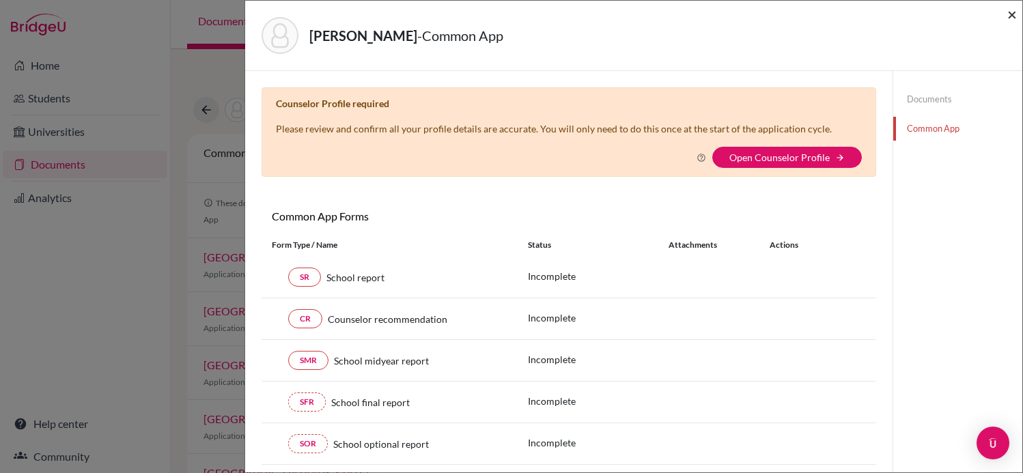
click at [1010, 12] on span "×" at bounding box center [1013, 14] width 10 height 20
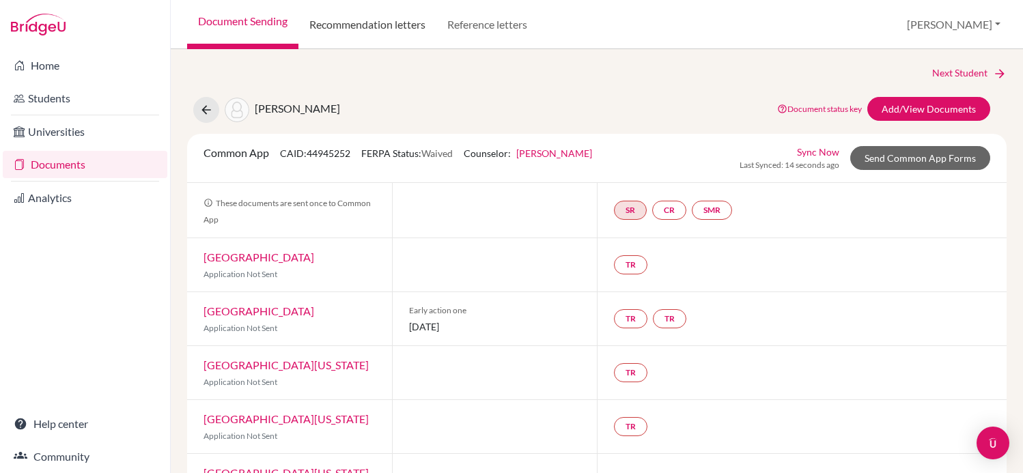
click at [420, 35] on link "Recommendation letters" at bounding box center [368, 24] width 138 height 49
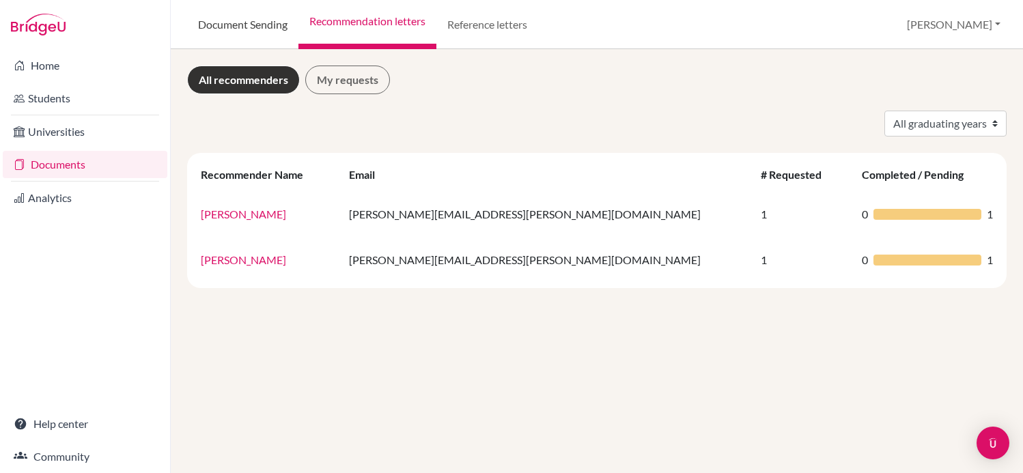
click at [273, 20] on link "Document Sending" at bounding box center [242, 24] width 111 height 49
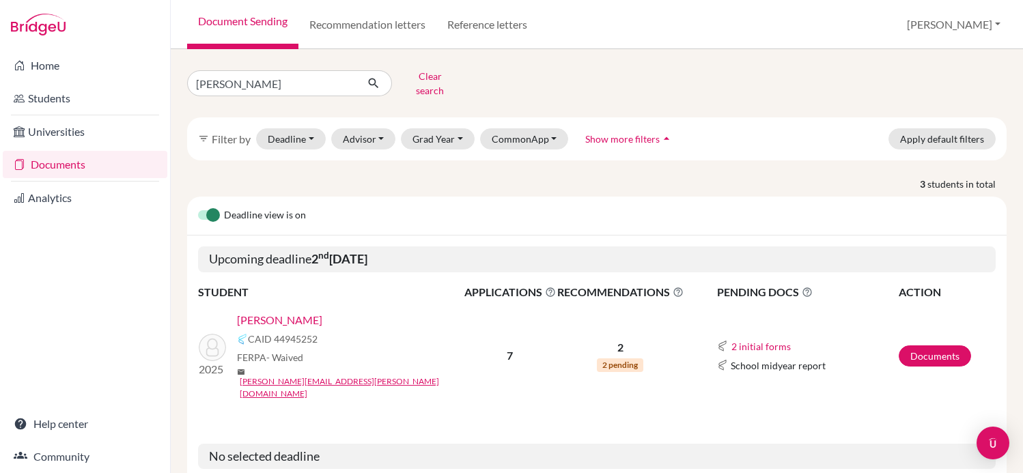
click at [84, 229] on div "Home Students Universities Documents Analytics Help center Community" at bounding box center [85, 261] width 170 height 424
